Goal: Task Accomplishment & Management: Complete application form

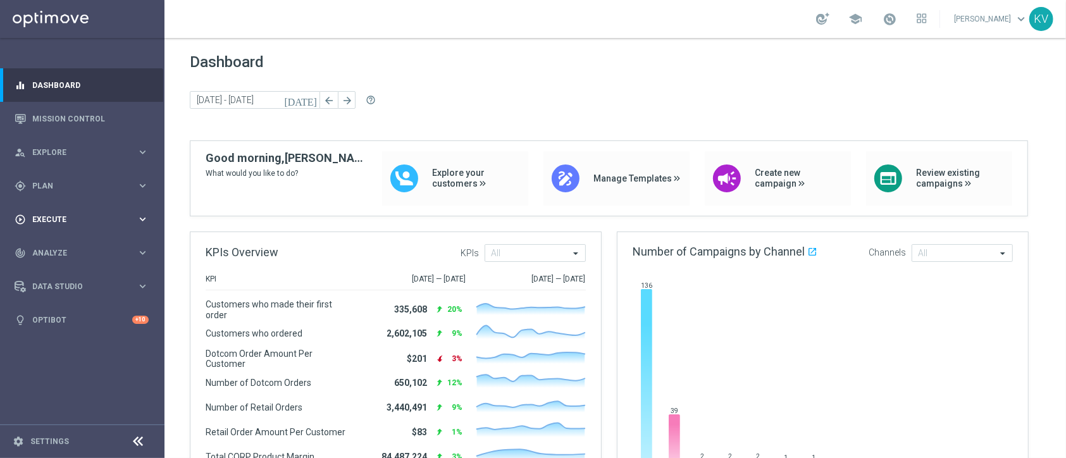
click at [90, 209] on div "play_circle_outline Execute keyboard_arrow_right" at bounding box center [81, 219] width 163 height 34
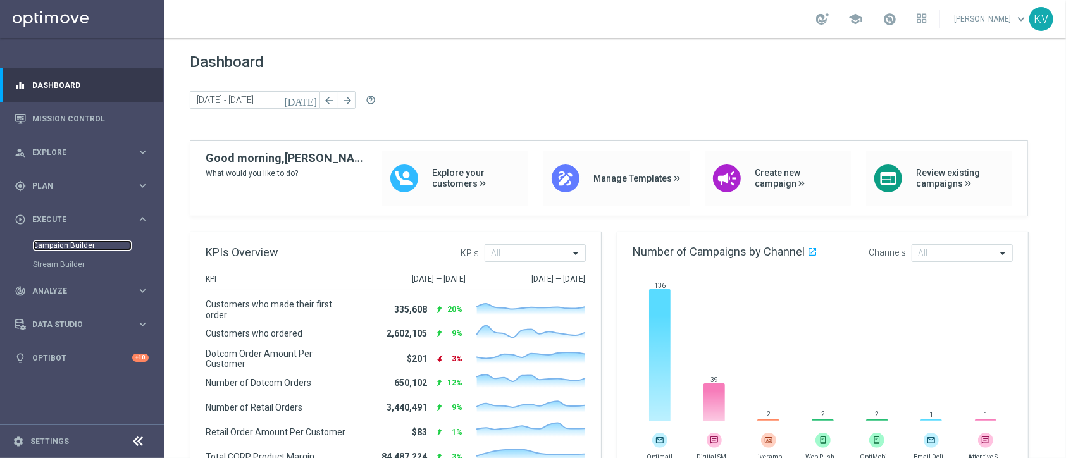
click at [84, 249] on link "Campaign Builder" at bounding box center [82, 245] width 99 height 10
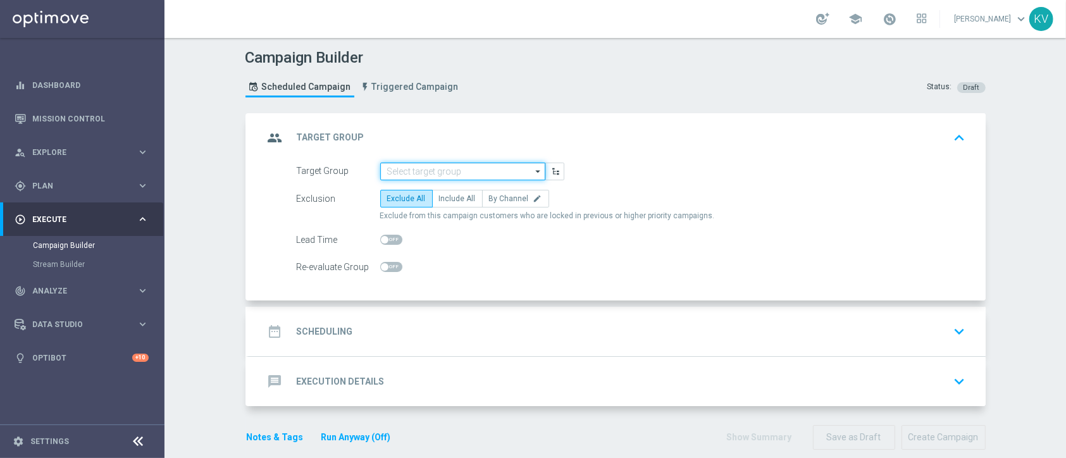
click at [442, 171] on input at bounding box center [462, 172] width 165 height 18
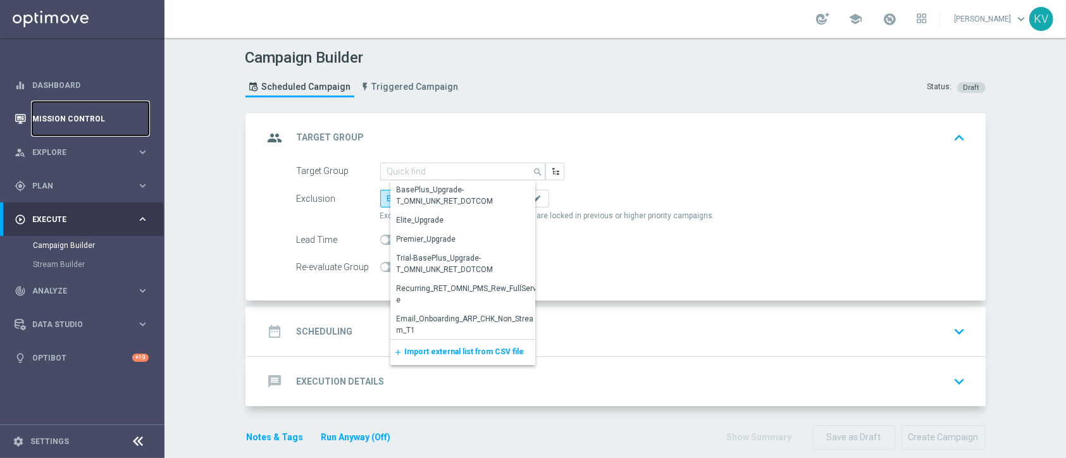
click at [92, 132] on link "Mission Control" at bounding box center [90, 119] width 116 height 34
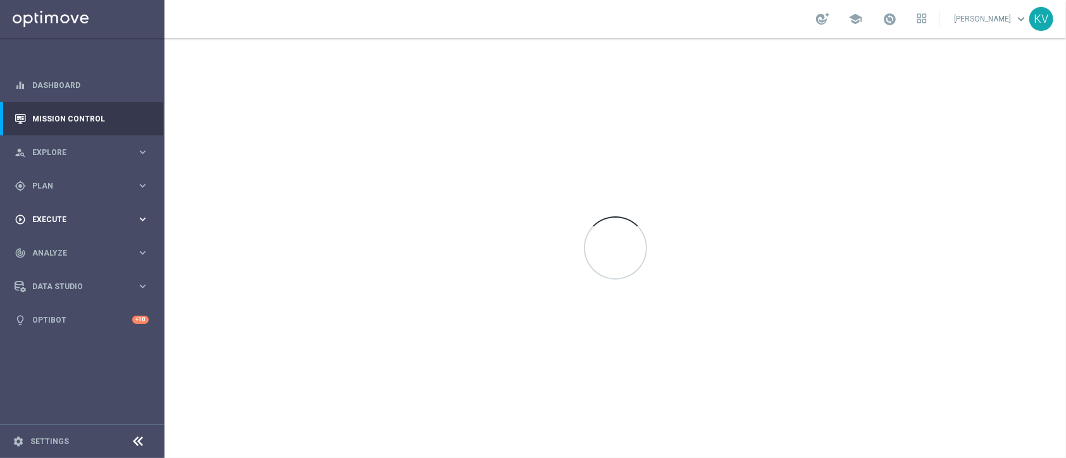
click at [65, 218] on span "Execute" at bounding box center [84, 220] width 104 height 8
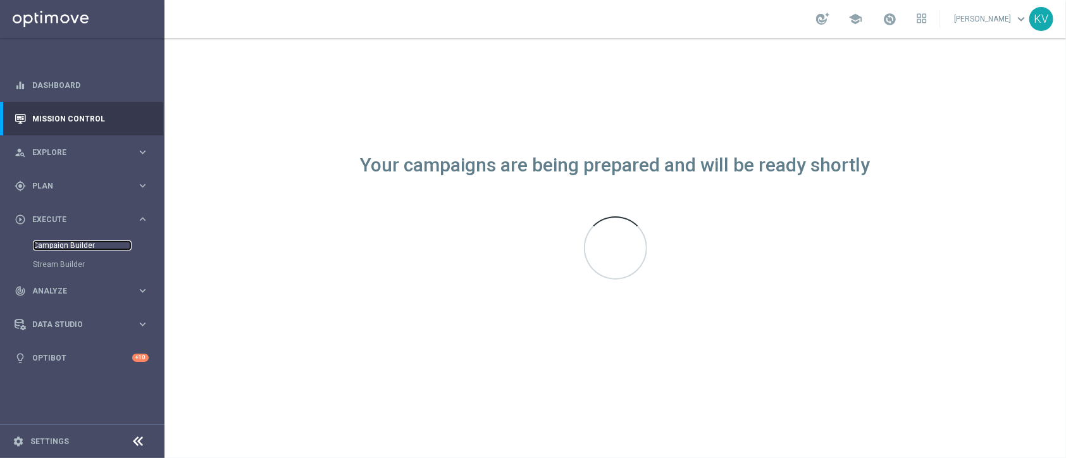
click at [71, 247] on link "Campaign Builder" at bounding box center [82, 245] width 99 height 10
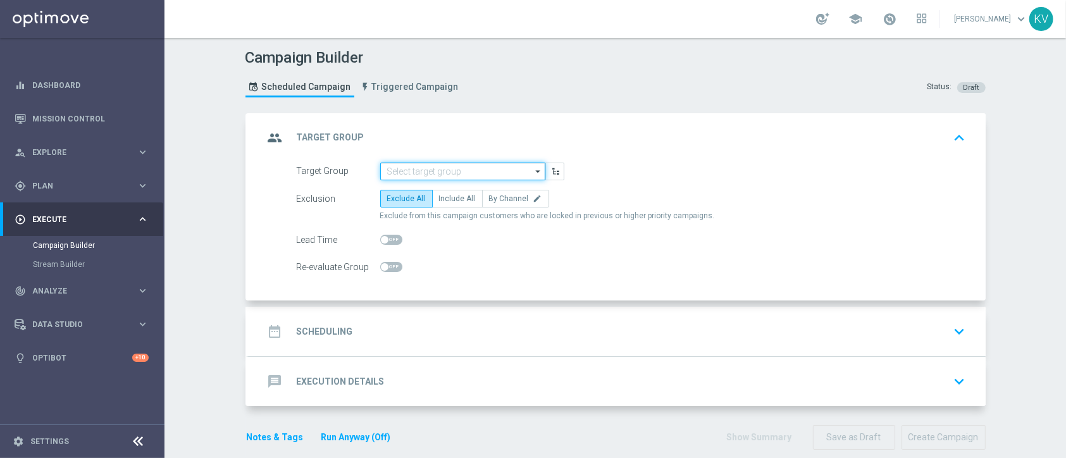
click at [451, 166] on input at bounding box center [462, 172] width 165 height 18
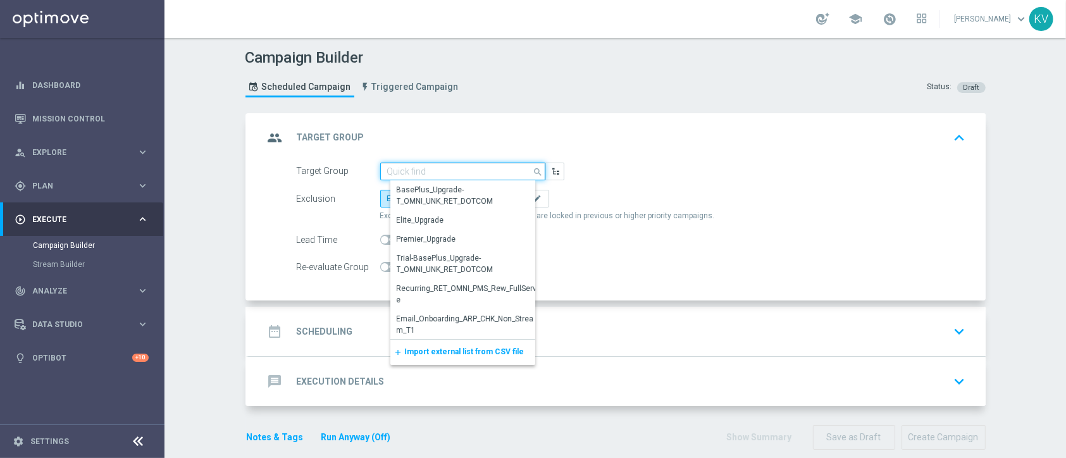
paste input "MON_20250825_SMS_RET_SHARPIE"
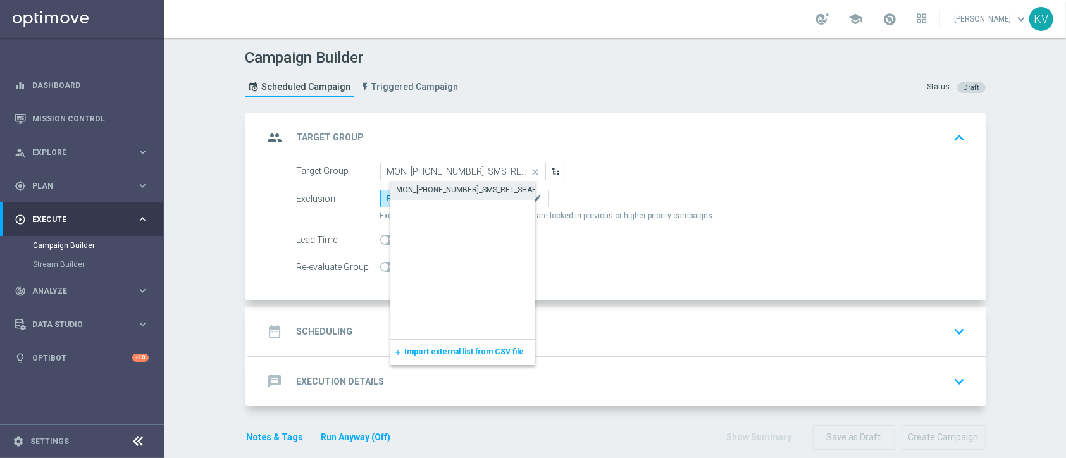
click at [451, 193] on div "MON_20250825_SMS_RET_SHARPIE" at bounding box center [473, 189] width 152 height 11
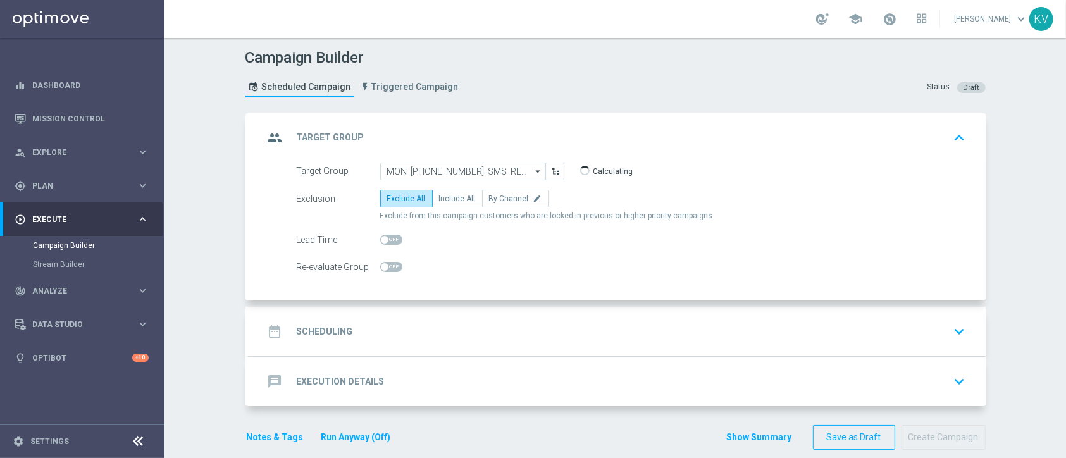
type input "MON_20250825_SMS_RET_SHARPIE"
click at [452, 195] on span "Include All" at bounding box center [457, 198] width 37 height 9
click at [447, 197] on input "Include All" at bounding box center [443, 201] width 8 height 8
radio input "true"
click at [437, 330] on div "date_range Scheduling keyboard_arrow_down" at bounding box center [617, 332] width 707 height 24
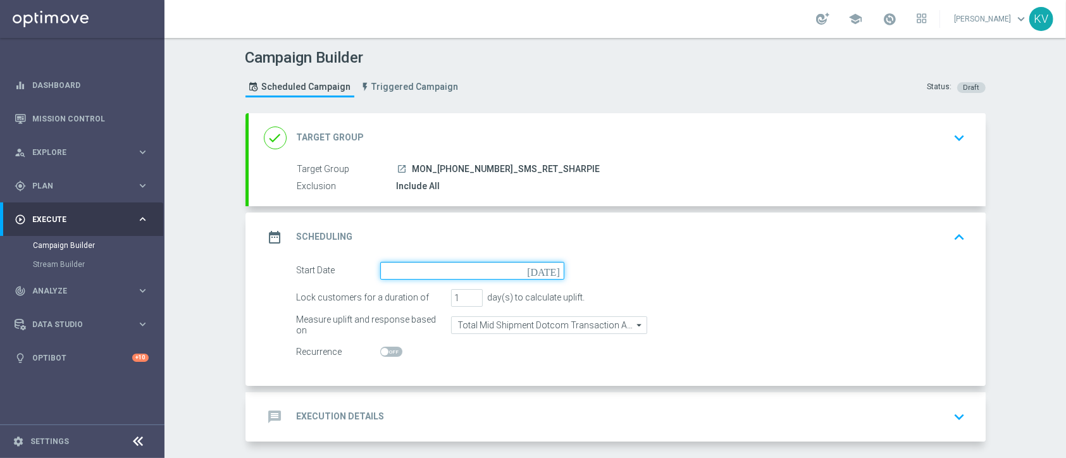
click at [473, 271] on input at bounding box center [472, 271] width 184 height 18
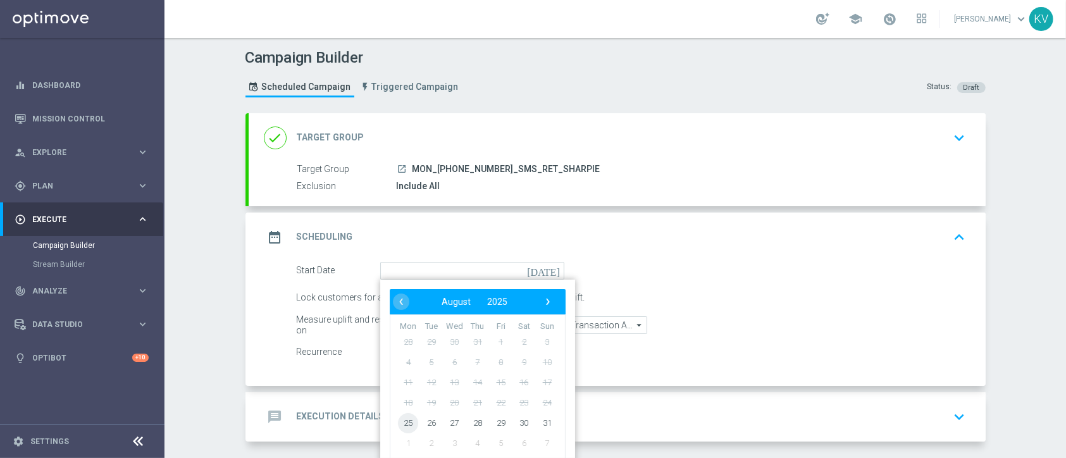
click at [405, 420] on span "25" at bounding box center [408, 423] width 20 height 20
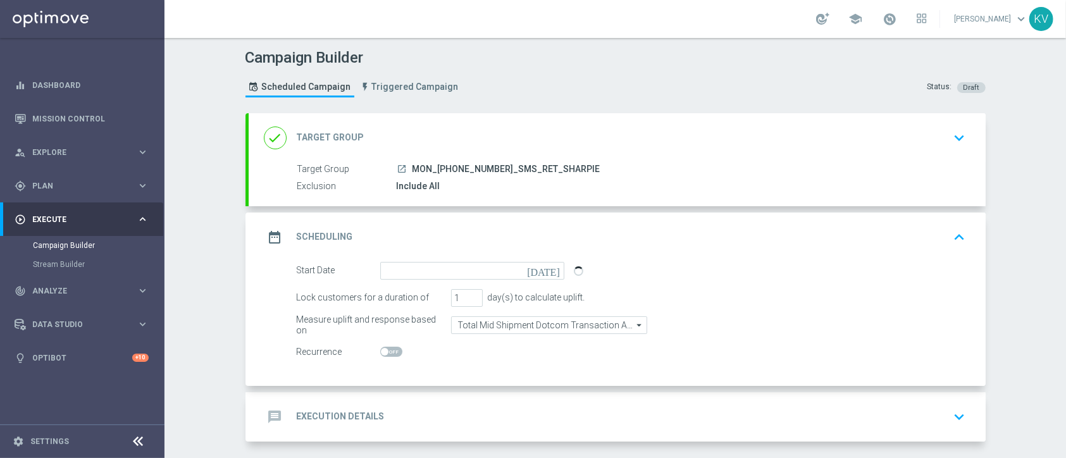
type input "25 Aug 2025"
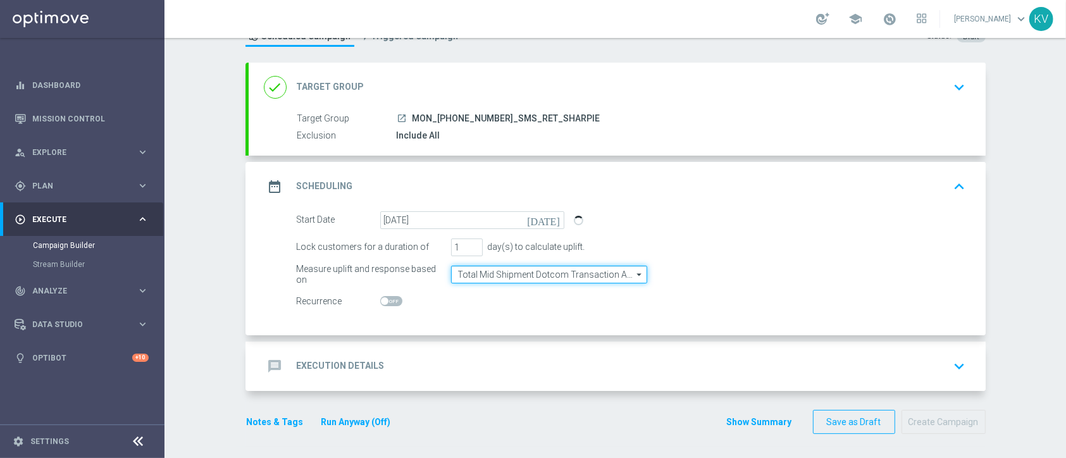
click at [526, 270] on input "Total Mid Shipment Dotcom Transaction Amount" at bounding box center [549, 275] width 196 height 18
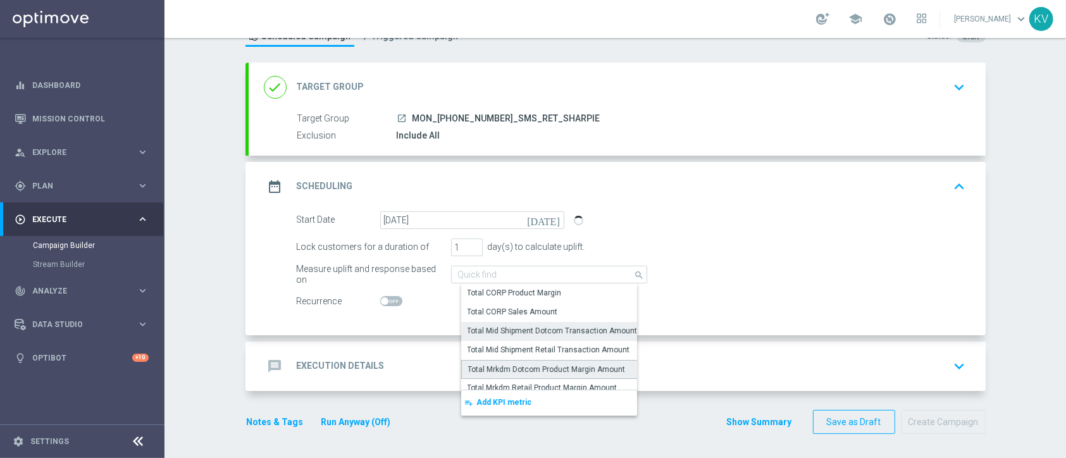
click at [547, 360] on div "Total Mrkdm Dotcom Product Margin Amount" at bounding box center [559, 369] width 196 height 19
type input "Total Mrkdm Dotcom Product Margin Amount"
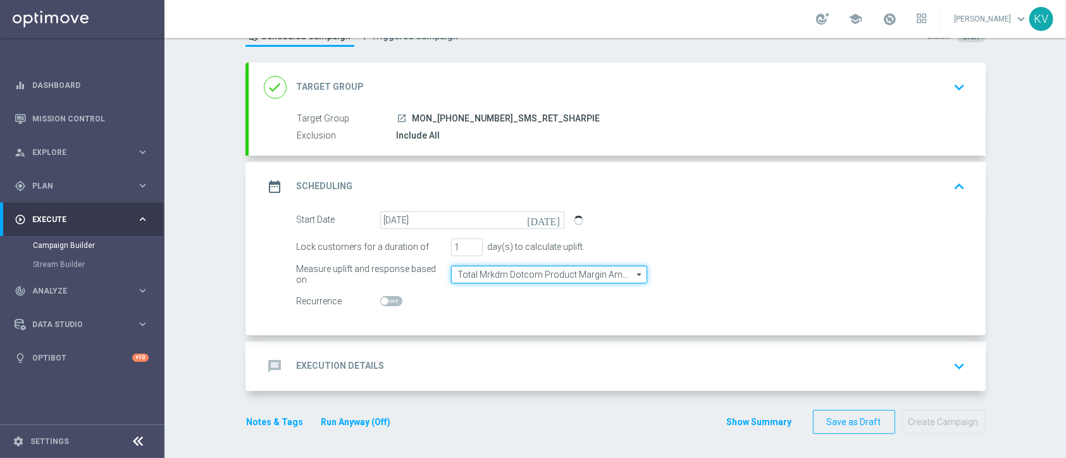
click at [562, 270] on input "Total Mrkdm Dotcom Product Margin Amount" at bounding box center [549, 275] width 196 height 18
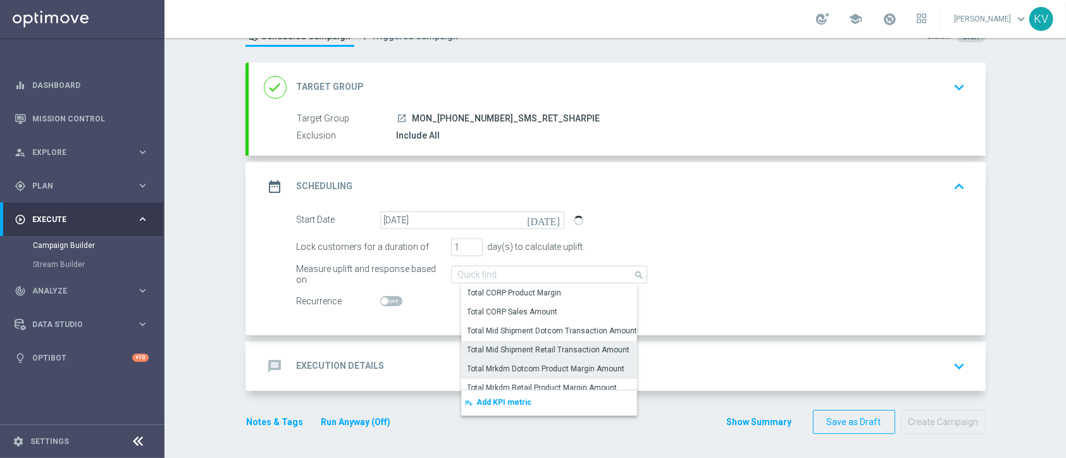
click at [563, 347] on div "Total Mid Shipment Retail Transaction Amount" at bounding box center [549, 349] width 163 height 11
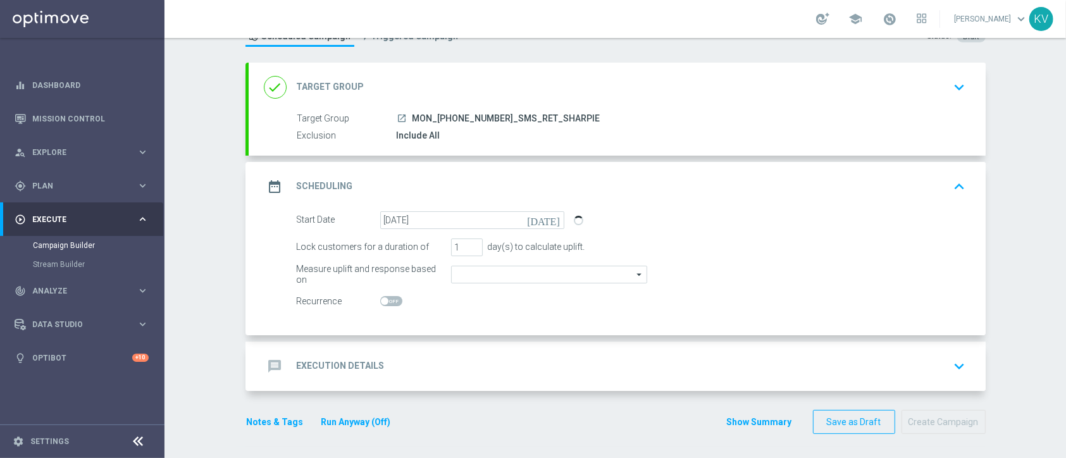
type input "Total Mid Shipment Retail Transaction Amount"
click at [536, 367] on div "message Execution Details keyboard_arrow_down" at bounding box center [617, 366] width 707 height 24
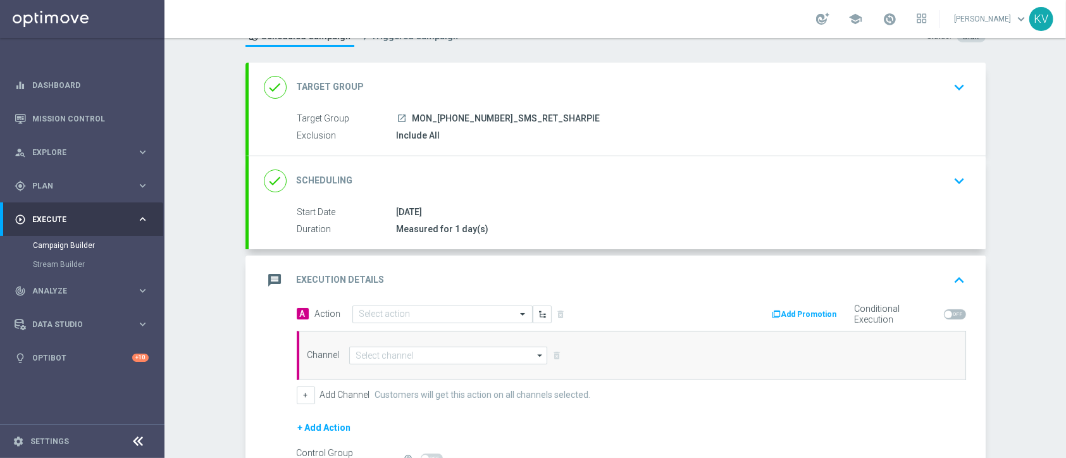
scroll to position [159, 0]
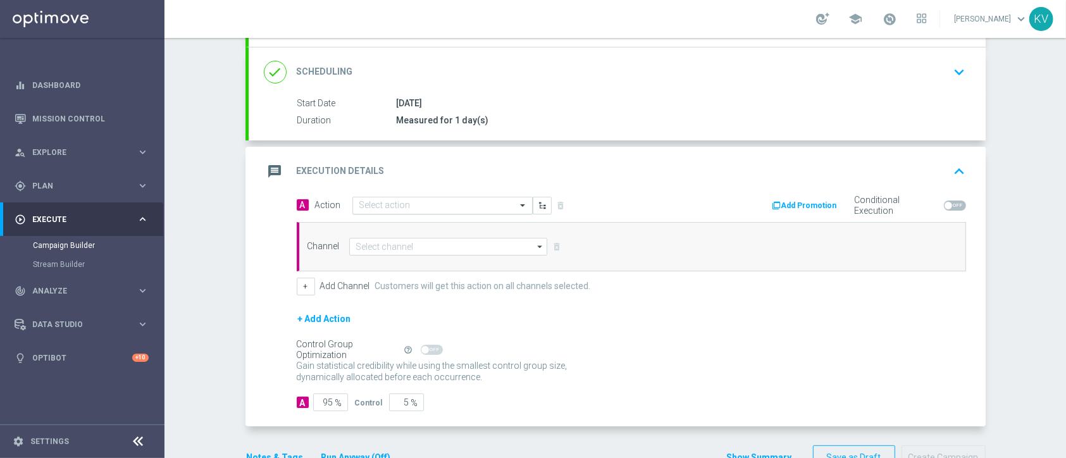
click at [359, 201] on input "text" at bounding box center [429, 206] width 141 height 11
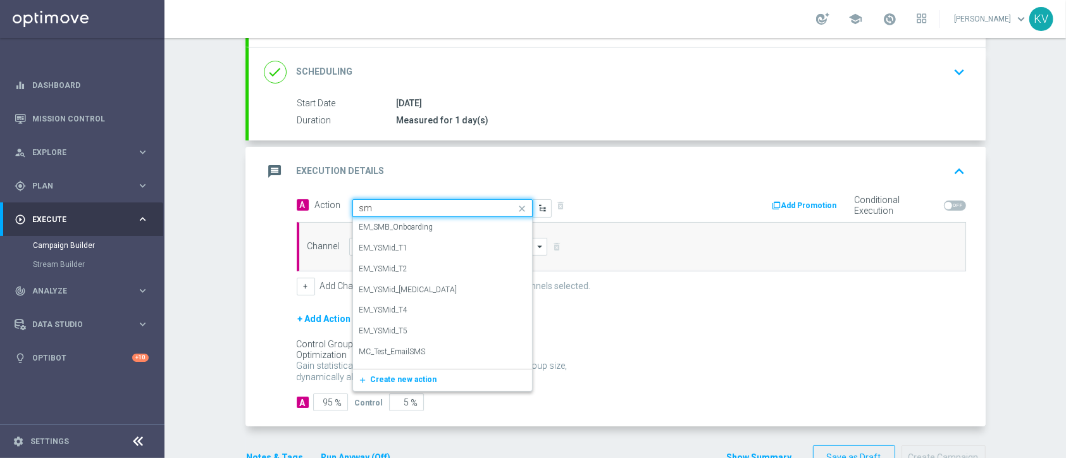
type input "sms"
click at [422, 354] on div "SMS_Retail_General edit" at bounding box center [442, 357] width 166 height 21
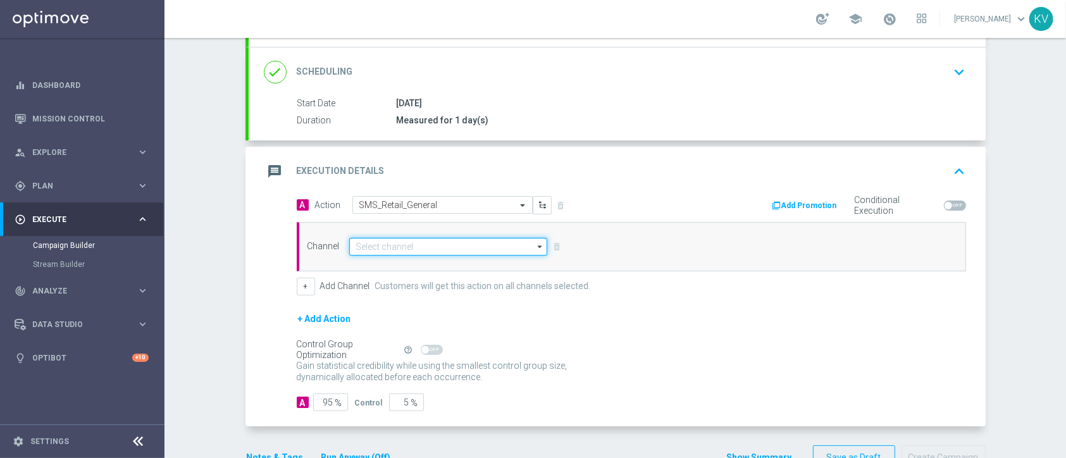
click at [383, 251] on input at bounding box center [448, 247] width 199 height 18
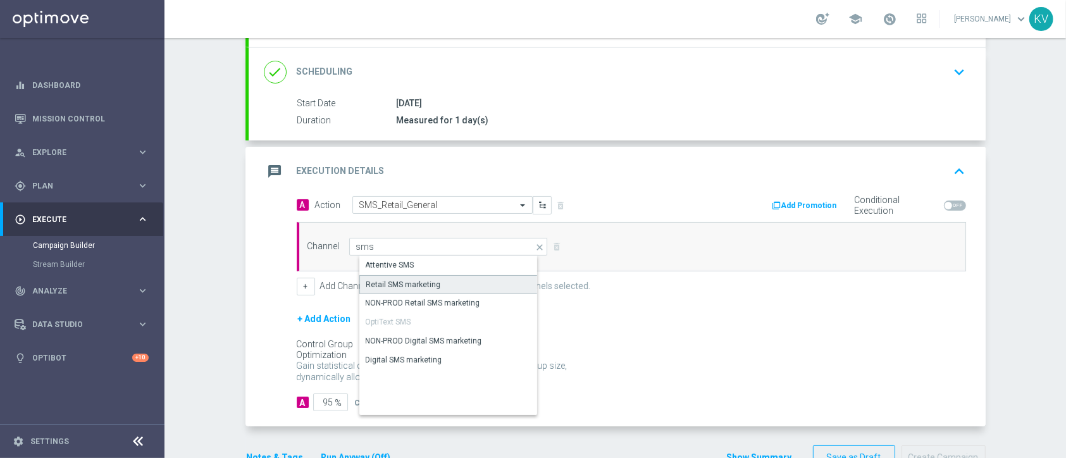
click at [416, 279] on div "Retail SMS marketing" at bounding box center [403, 284] width 75 height 11
type input "Retail SMS marketing"
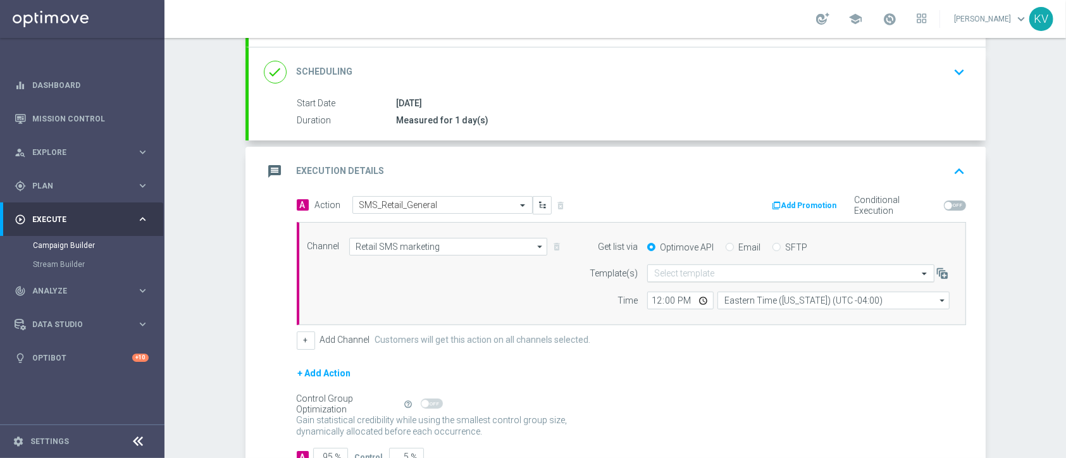
click at [737, 270] on input "text" at bounding box center [778, 273] width 248 height 11
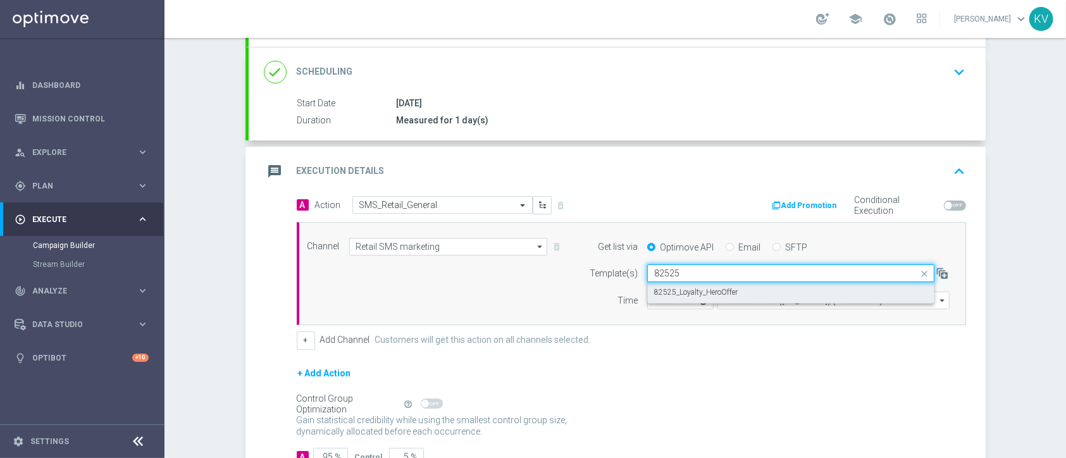
click at [670, 294] on label "82525_Loyalty_HeroOffer" at bounding box center [696, 292] width 84 height 11
type input "82525"
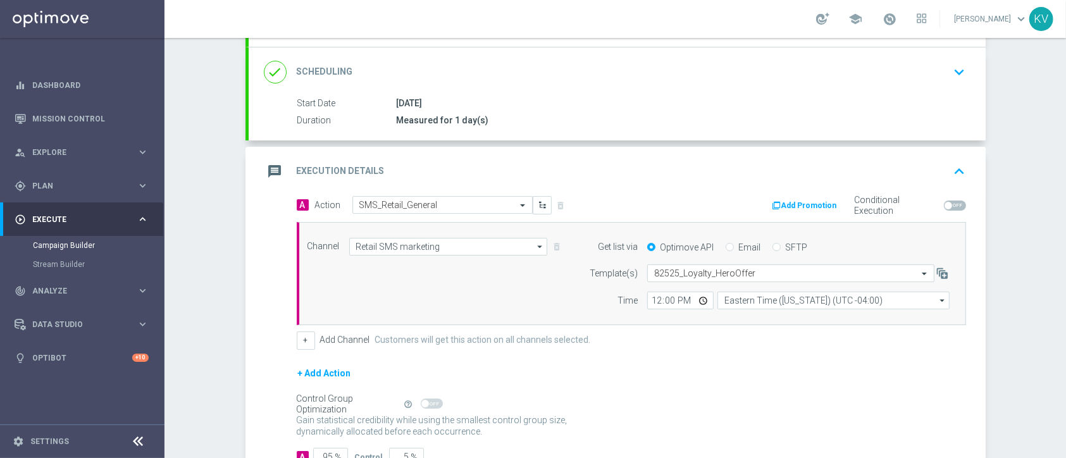
scroll to position [249, 0]
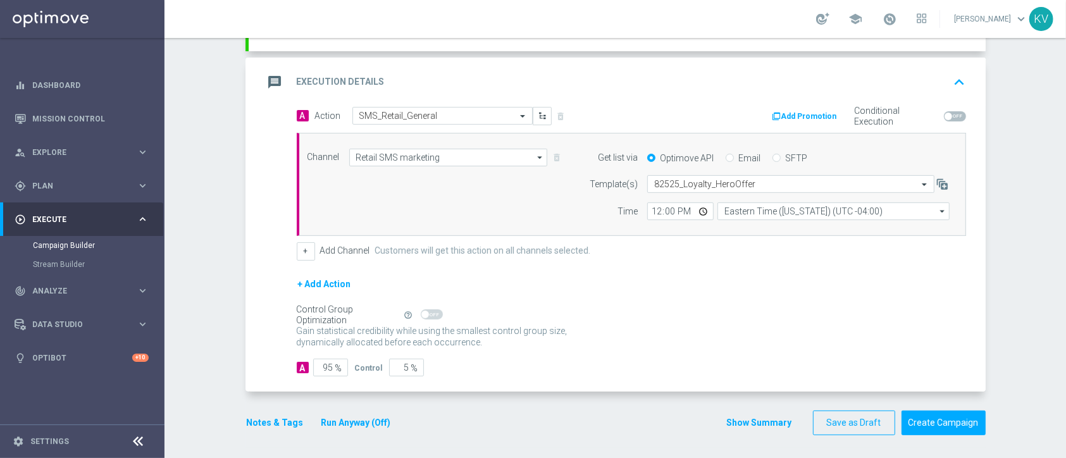
click at [261, 433] on div "done Target Group keyboard_arrow_down Target Group launch MON_20250825_SMS_RET_…" at bounding box center [616, 156] width 740 height 583
click at [276, 423] on button "Notes & Tags" at bounding box center [275, 423] width 59 height 16
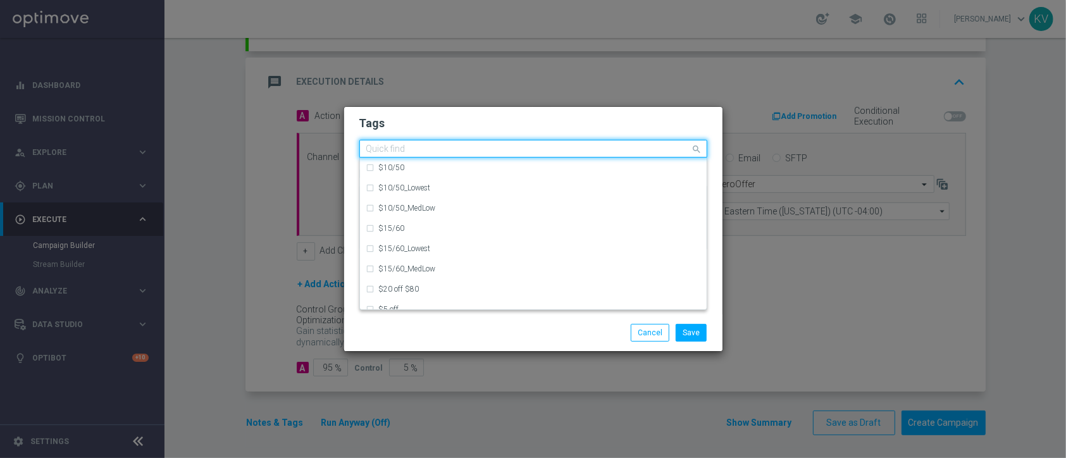
click at [412, 150] on input "text" at bounding box center [528, 149] width 325 height 11
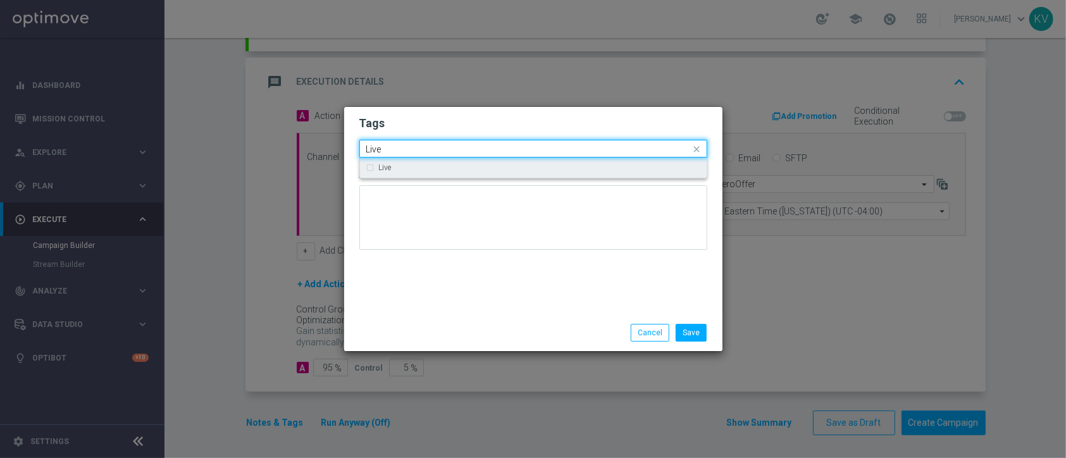
click at [401, 166] on div "Live" at bounding box center [539, 168] width 321 height 8
type input "Live"
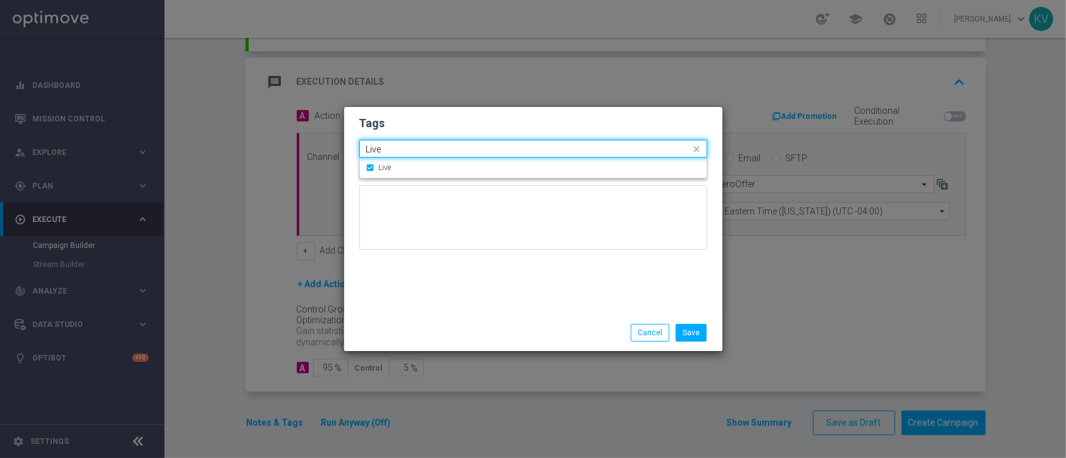
click at [389, 146] on input "Live" at bounding box center [528, 149] width 325 height 11
click at [416, 194] on div "Owner-Retail" at bounding box center [533, 188] width 334 height 20
type input "Owner"
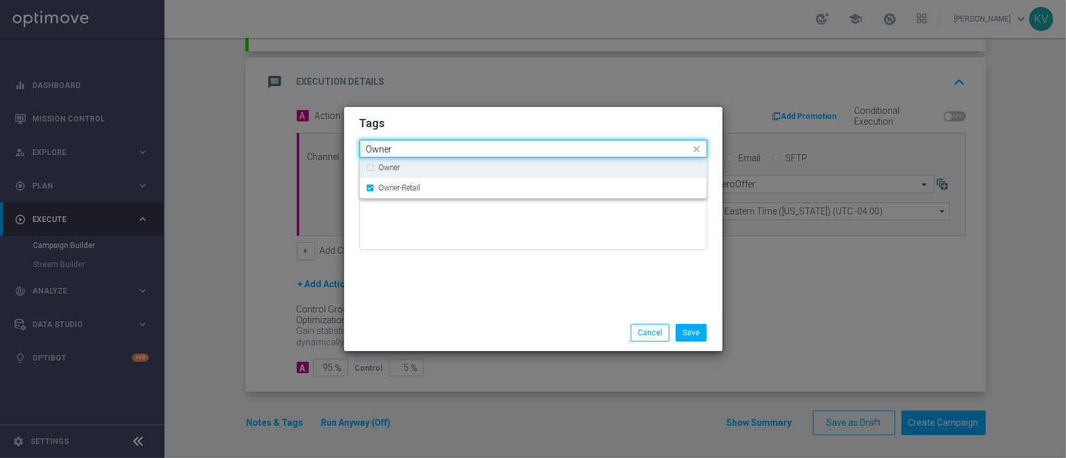
click at [428, 146] on input "Owner" at bounding box center [528, 149] width 325 height 11
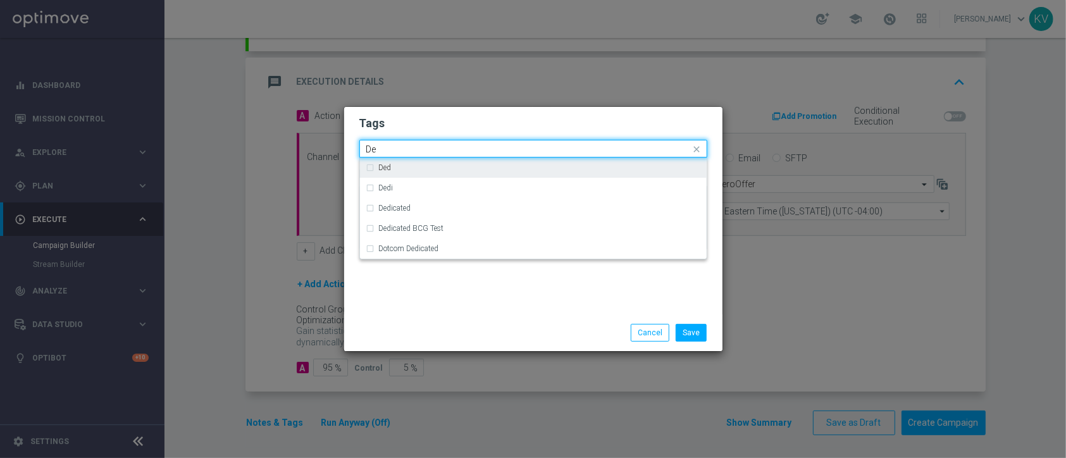
type input "D"
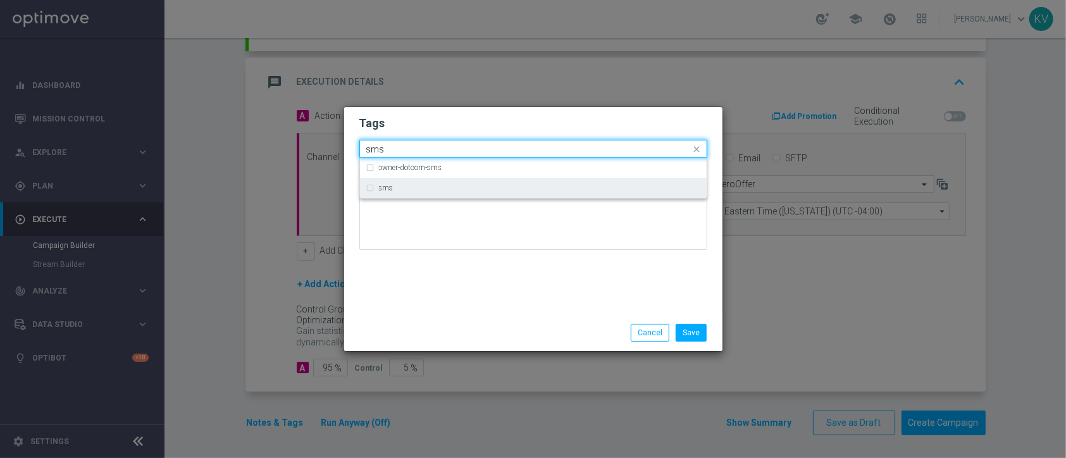
click at [418, 182] on div "sms" at bounding box center [533, 188] width 334 height 20
type input "sms"
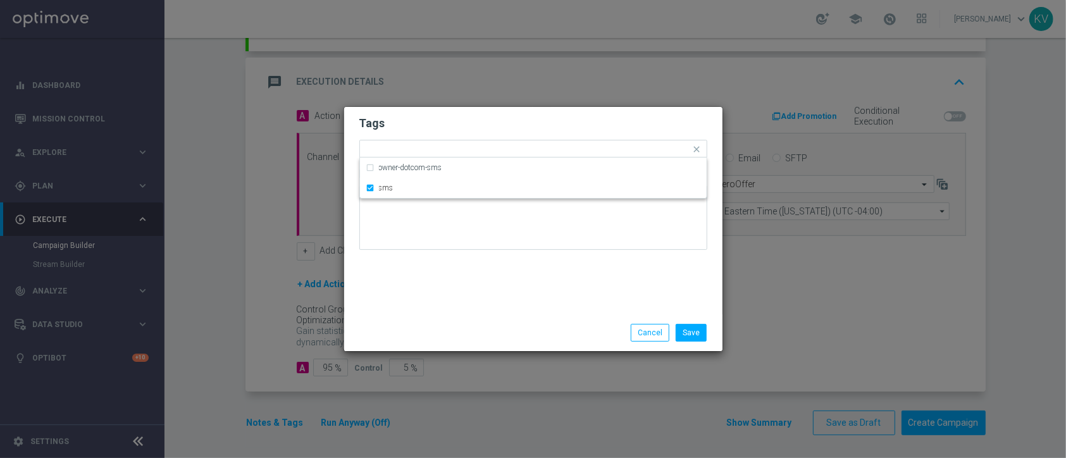
click at [430, 277] on div "Tags Quick find × Live × Owner-Retail × sms owner-dotcom-sms sms Notes" at bounding box center [533, 211] width 378 height 208
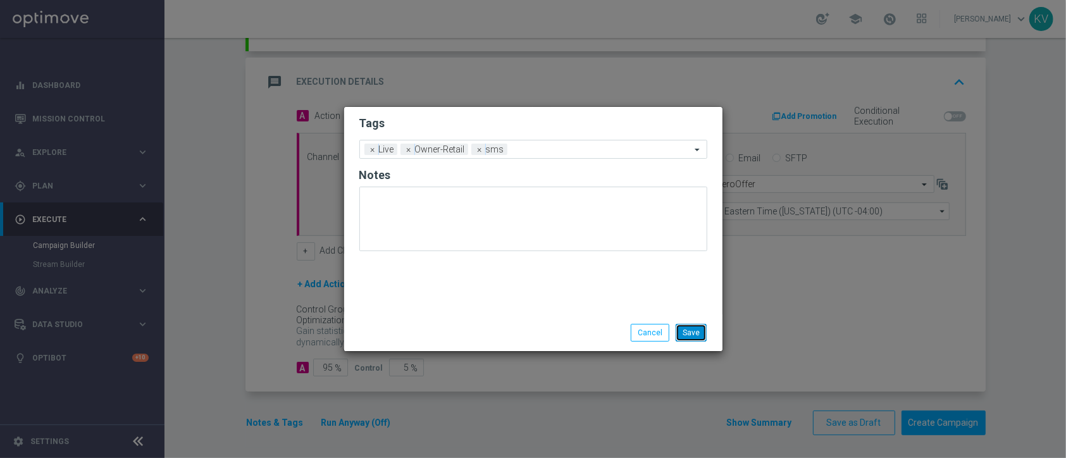
click at [699, 330] on button "Save" at bounding box center [691, 333] width 31 height 18
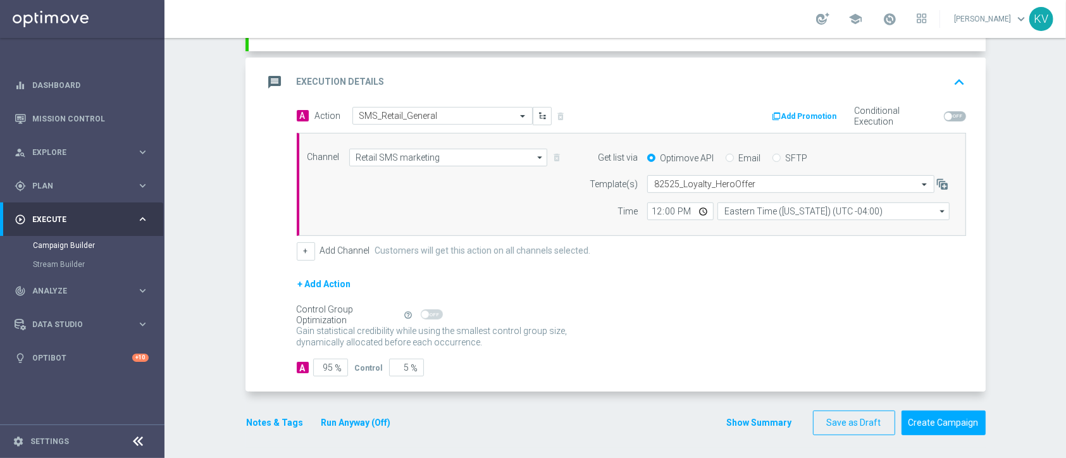
scroll to position [0, 0]
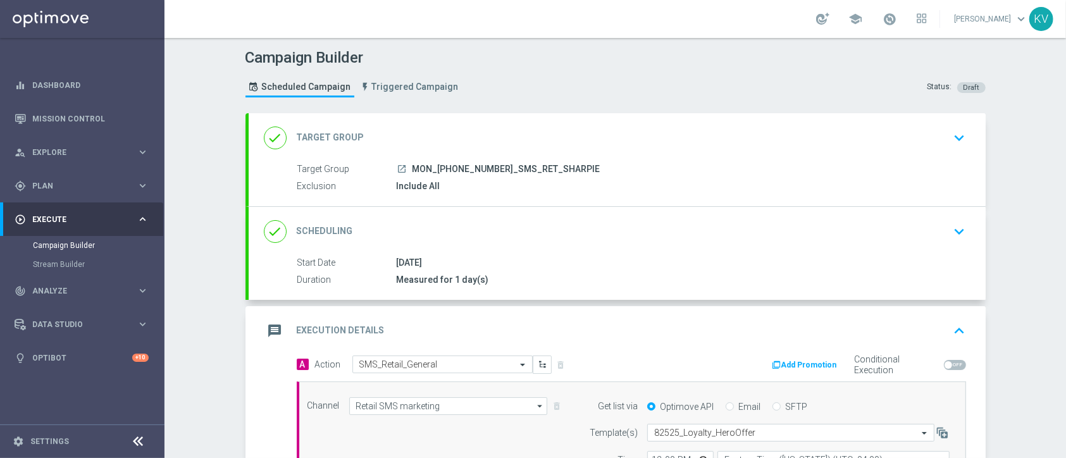
click at [949, 135] on button "keyboard_arrow_down" at bounding box center [960, 138] width 22 height 24
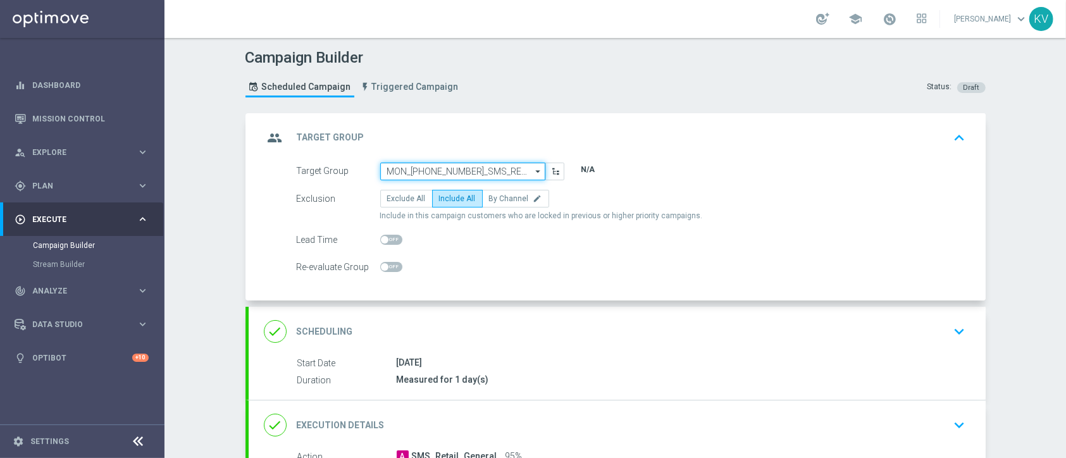
click at [473, 167] on input "MON_20250825_SMS_RET_SHARPIE" at bounding box center [462, 172] width 165 height 18
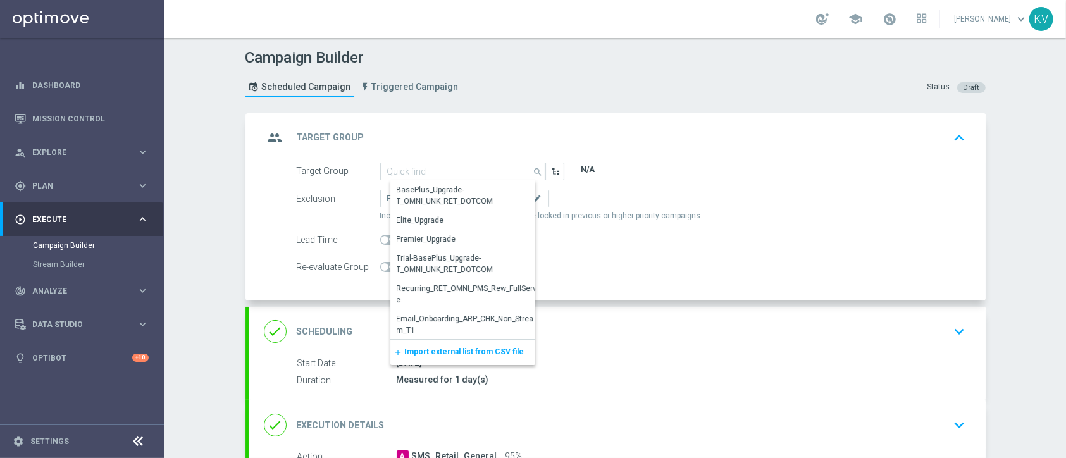
click at [831, 203] on div "Exclusion Exclude All Include All By Channel edit" at bounding box center [632, 199] width 670 height 18
type input "MON_20250825_SMS_RET_SHARPIE"
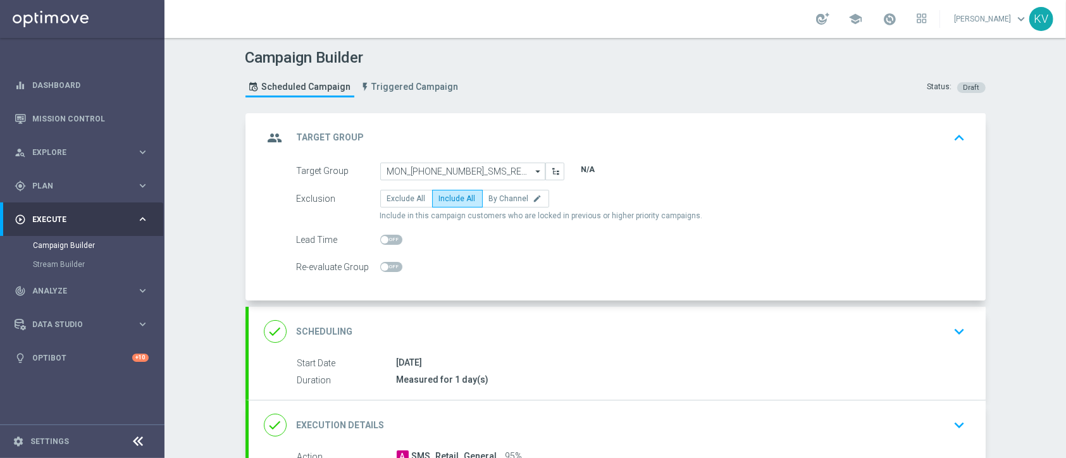
scroll to position [225, 0]
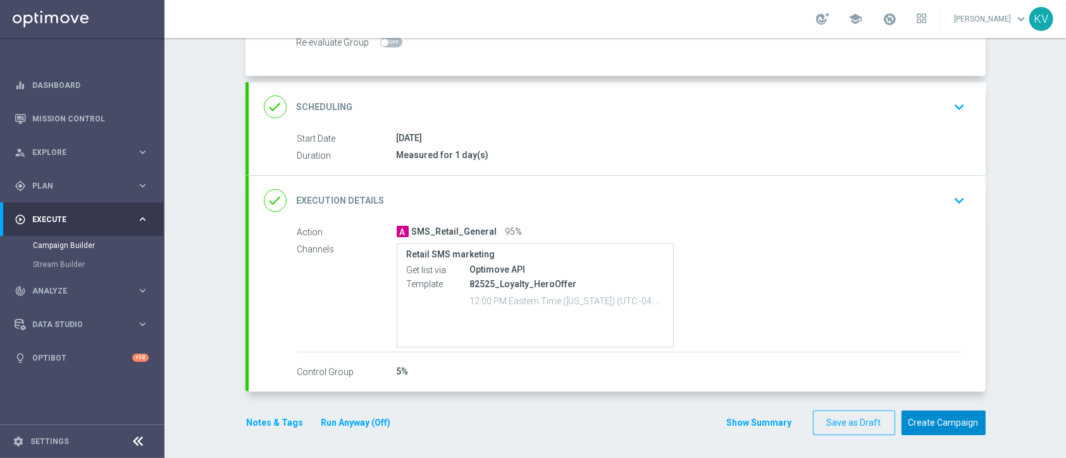
click at [931, 430] on button "Create Campaign" at bounding box center [944, 423] width 84 height 25
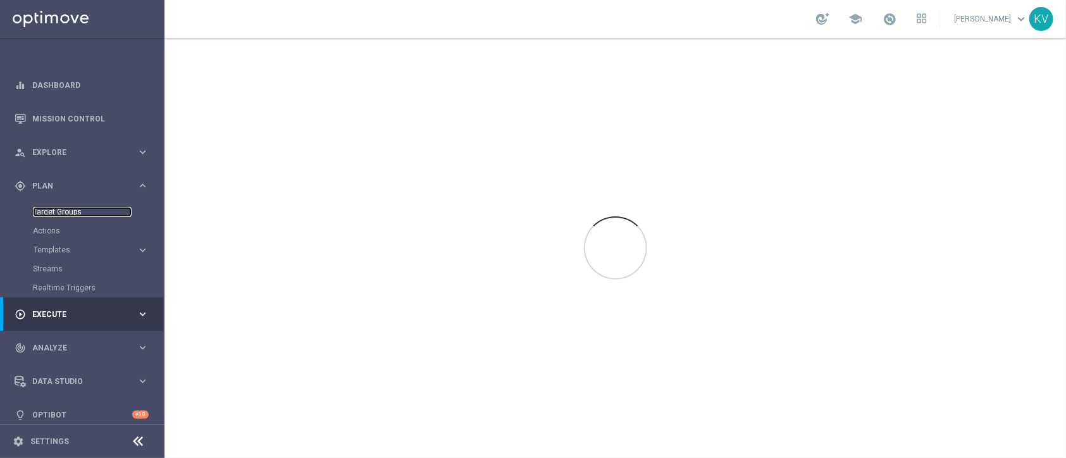
click at [68, 213] on link "Target Groups" at bounding box center [82, 212] width 99 height 10
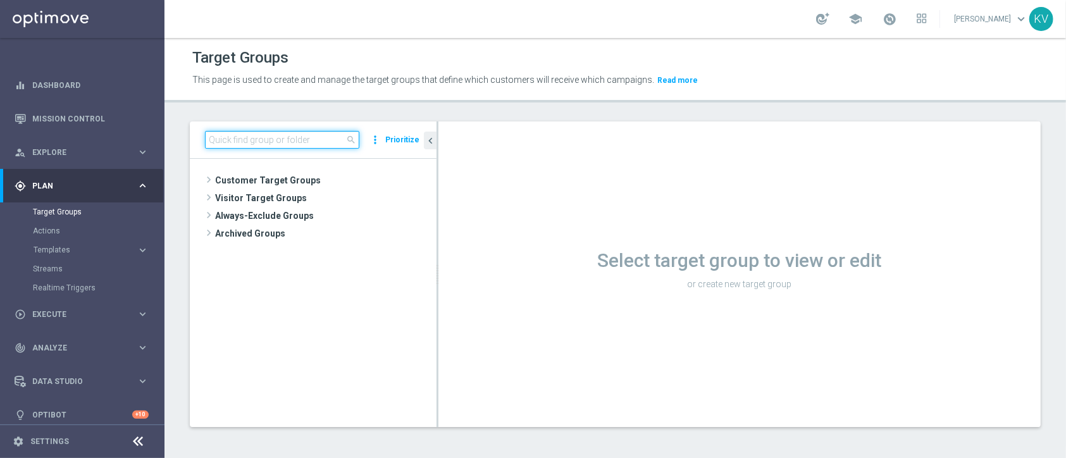
click at [249, 144] on input at bounding box center [282, 140] width 154 height 18
paste input "MON_20250825_SMS_RET_SHARPIE"
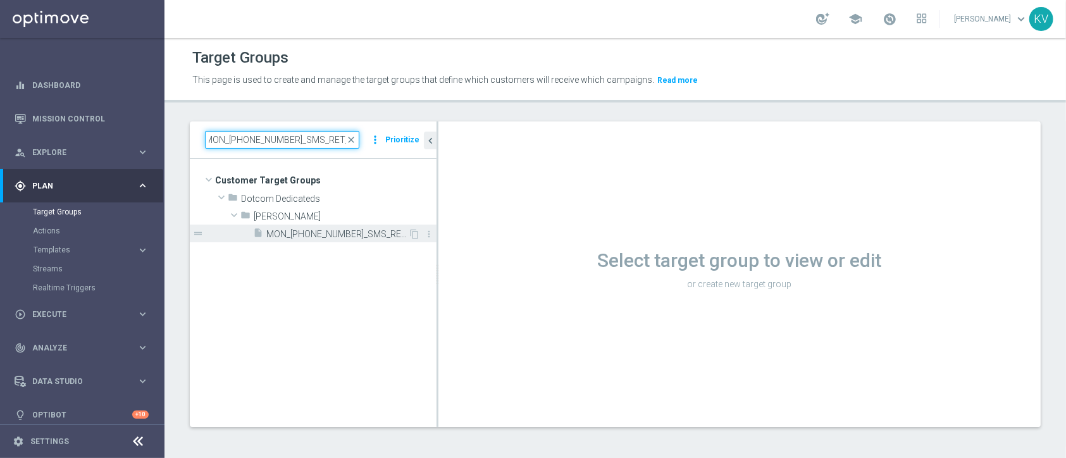
type input "MON_20250825_SMS_RET_SHARPIE"
click at [315, 231] on span "MON_20250825_SMS_RET_SHARPIE" at bounding box center [337, 234] width 142 height 11
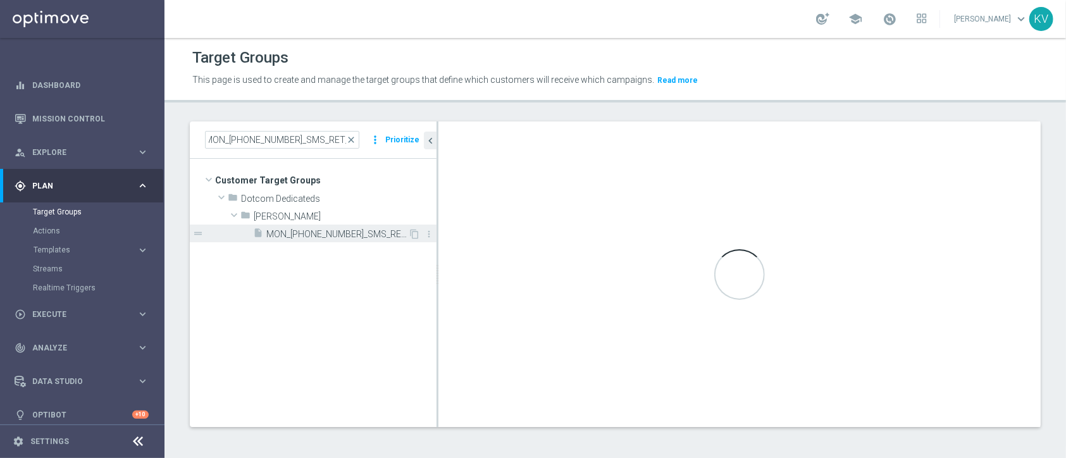
scroll to position [0, 0]
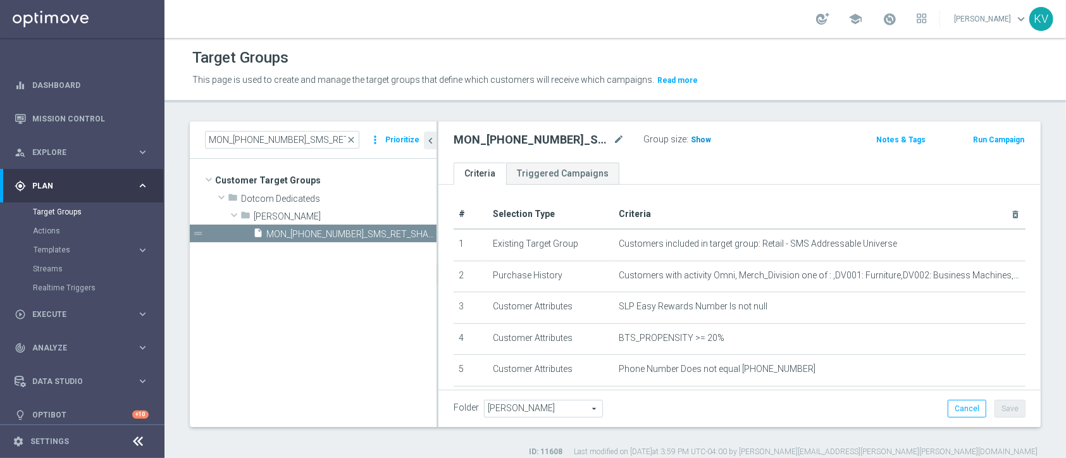
click at [695, 145] on h3 "Show" at bounding box center [701, 140] width 23 height 14
